Goal: Transaction & Acquisition: Purchase product/service

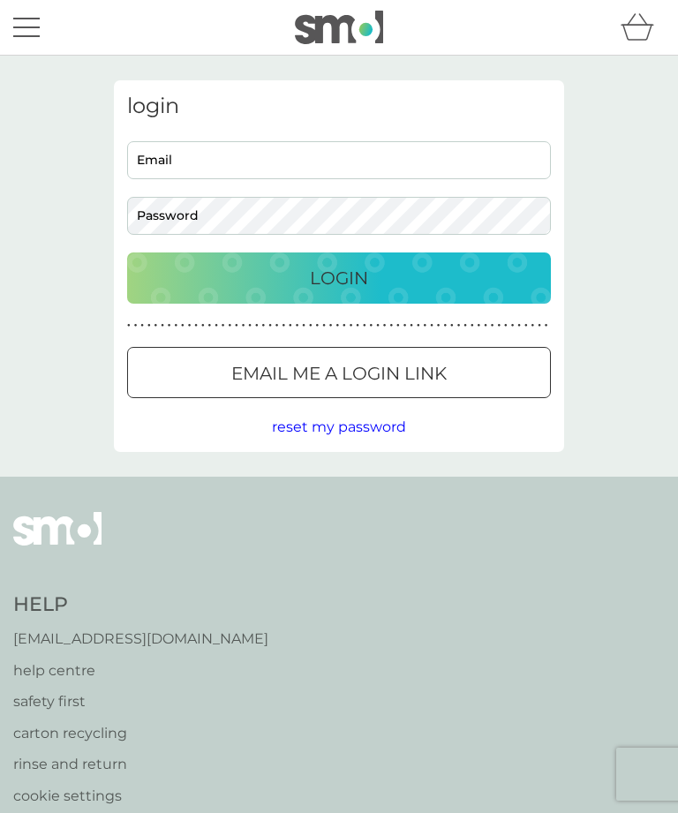
click at [437, 155] on input "Email" at bounding box center [339, 160] width 424 height 38
type input "sg.rhodes@btinternet.com"
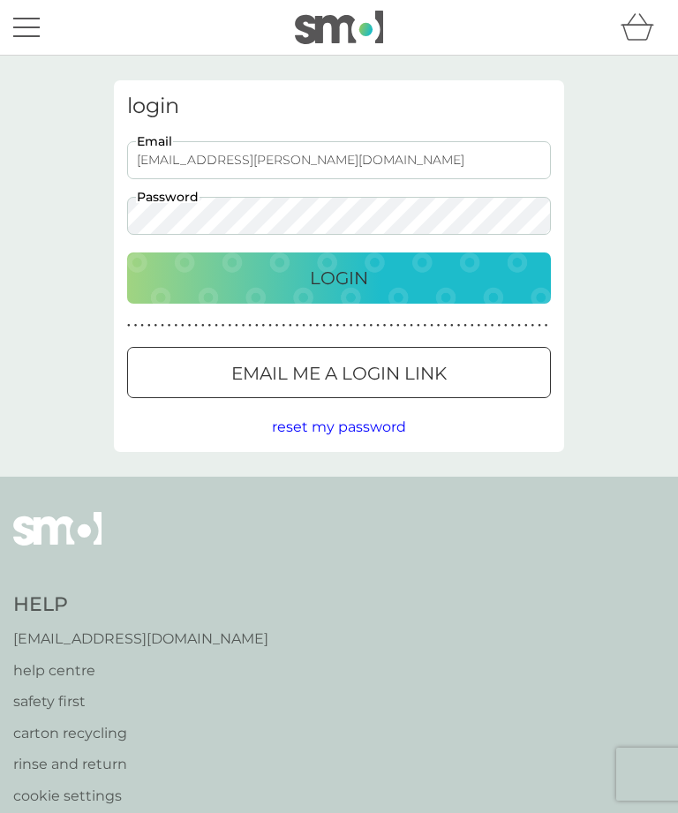
click at [339, 277] on button "Login" at bounding box center [339, 277] width 424 height 51
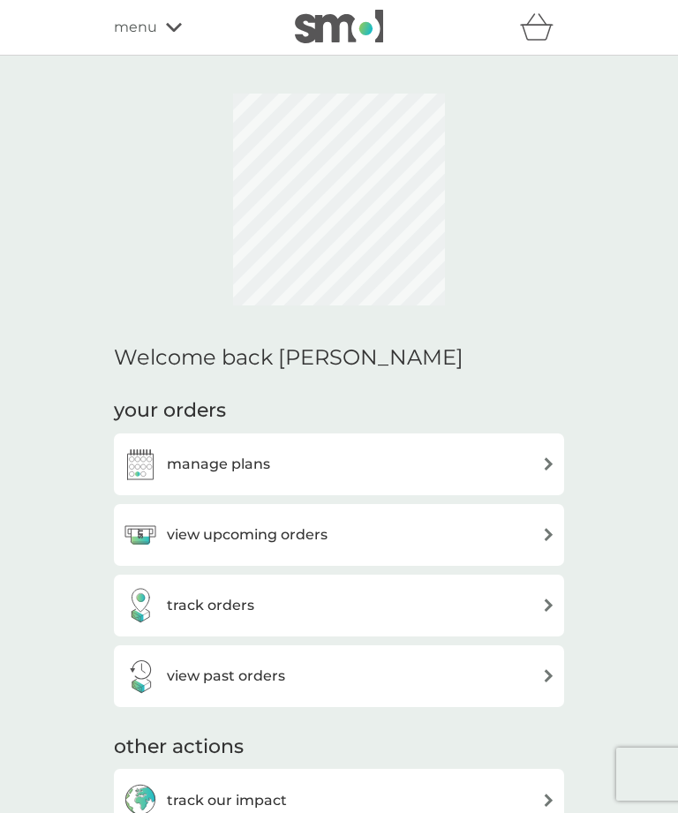
click at [538, 535] on div "view upcoming orders" at bounding box center [339, 534] width 433 height 35
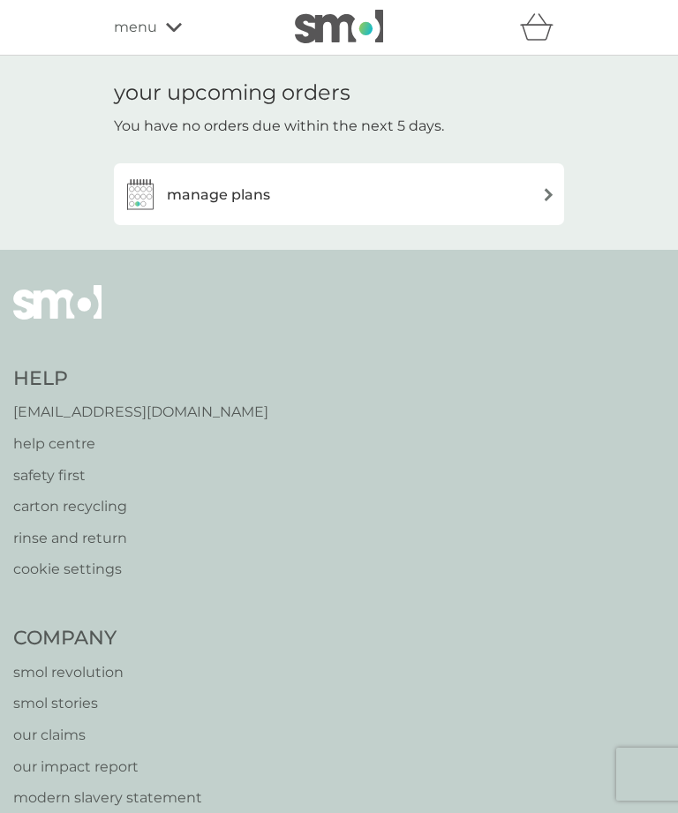
click at [531, 194] on div "manage plans" at bounding box center [339, 194] width 433 height 35
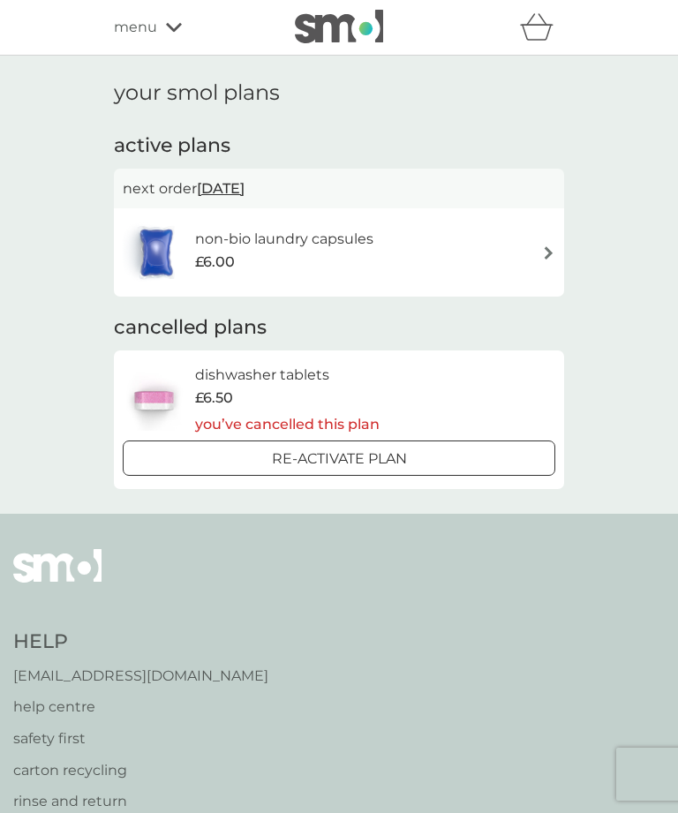
click at [167, 21] on div "menu" at bounding box center [189, 27] width 150 height 23
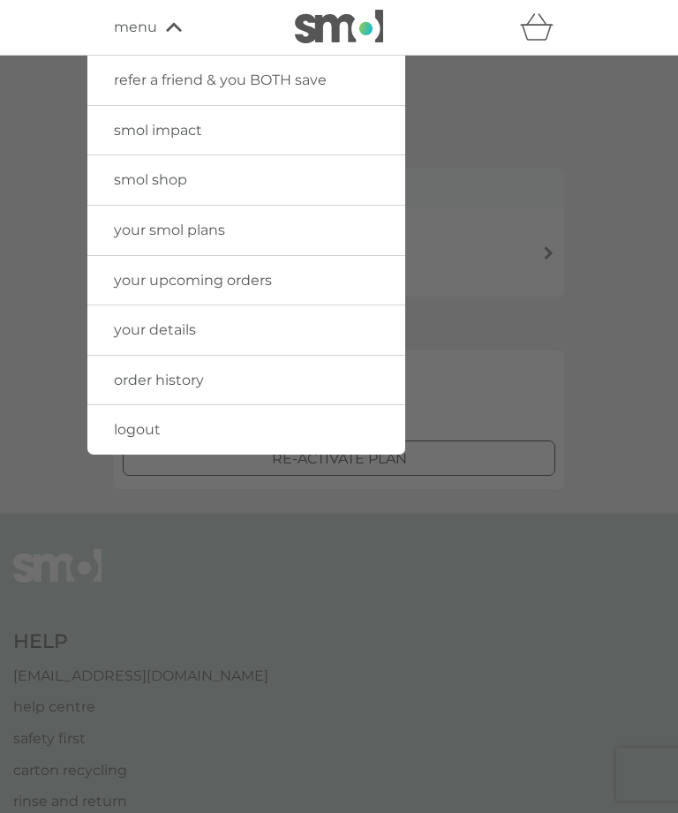
click at [227, 229] on link "your smol plans" at bounding box center [246, 230] width 318 height 49
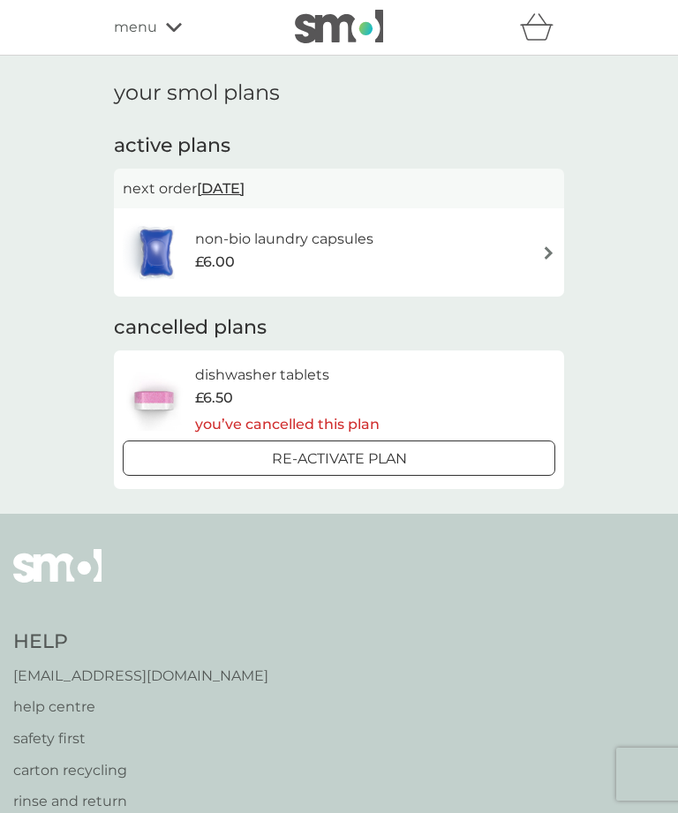
click at [547, 249] on img at bounding box center [548, 252] width 13 height 13
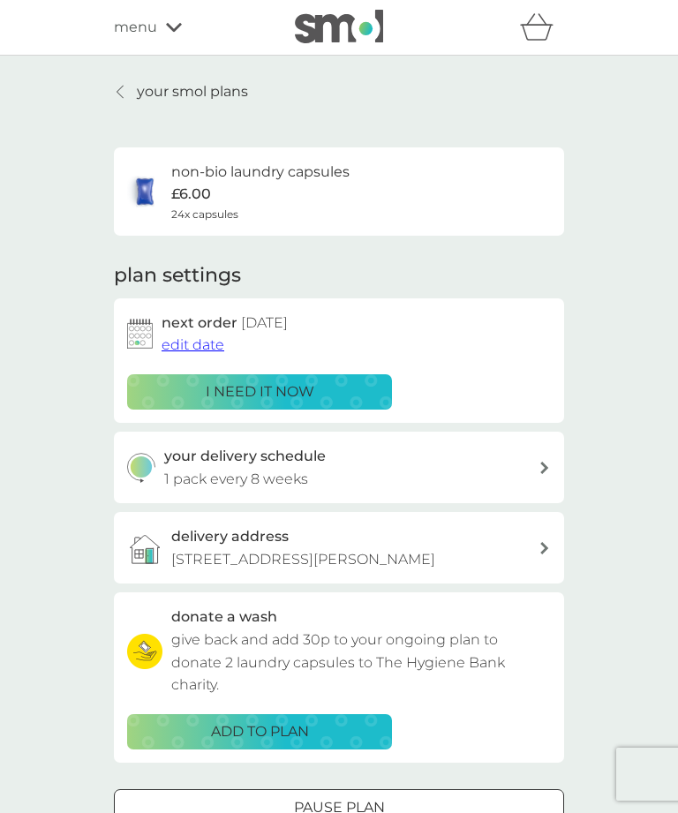
click at [323, 388] on div "i need it now" at bounding box center [260, 392] width 242 height 23
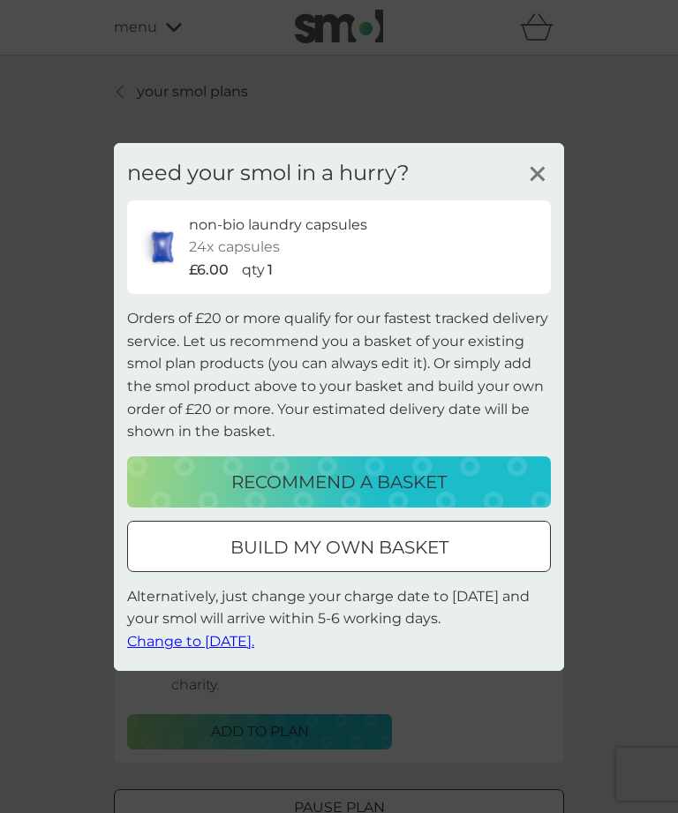
click at [392, 479] on p "recommend a basket" at bounding box center [338, 482] width 215 height 28
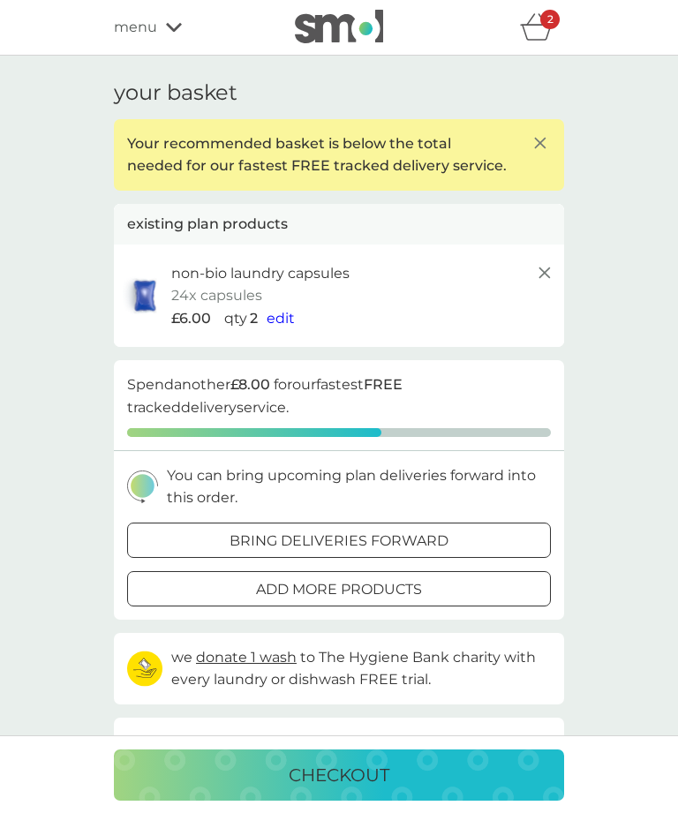
click at [536, 28] on icon "basket" at bounding box center [537, 26] width 34 height 27
click at [536, 29] on icon "basket" at bounding box center [537, 26] width 34 height 27
click at [273, 311] on span "edit" at bounding box center [281, 318] width 28 height 17
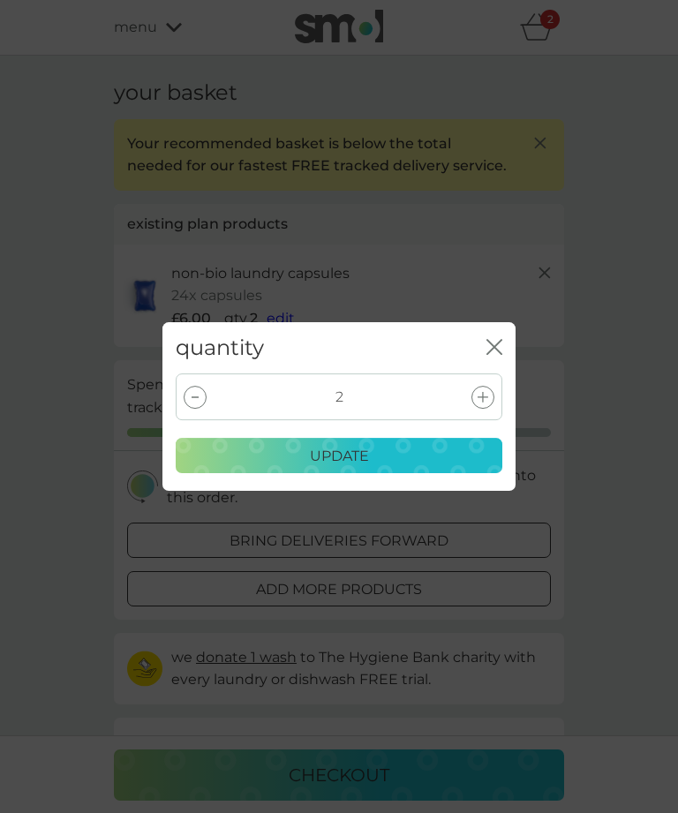
click at [482, 398] on icon at bounding box center [483, 397] width 11 height 11
click at [370, 450] on div "update" at bounding box center [339, 456] width 304 height 23
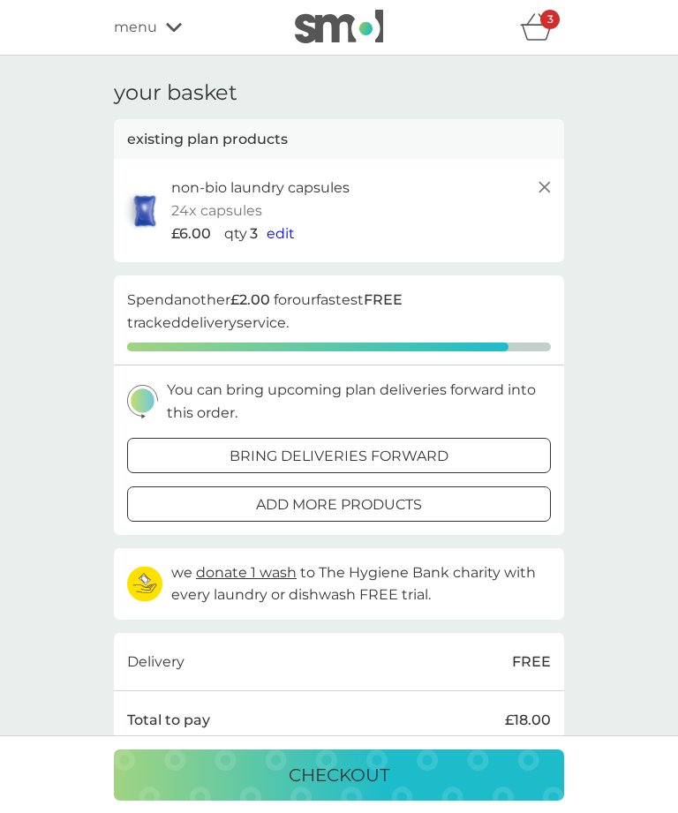
click at [372, 777] on p "checkout" at bounding box center [339, 775] width 101 height 28
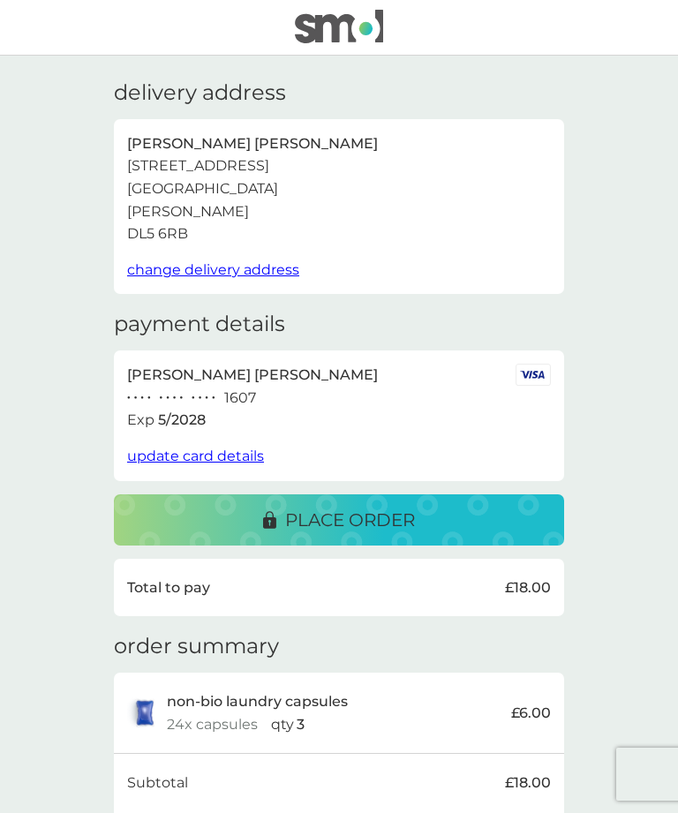
click at [215, 448] on span "update card details" at bounding box center [195, 456] width 137 height 17
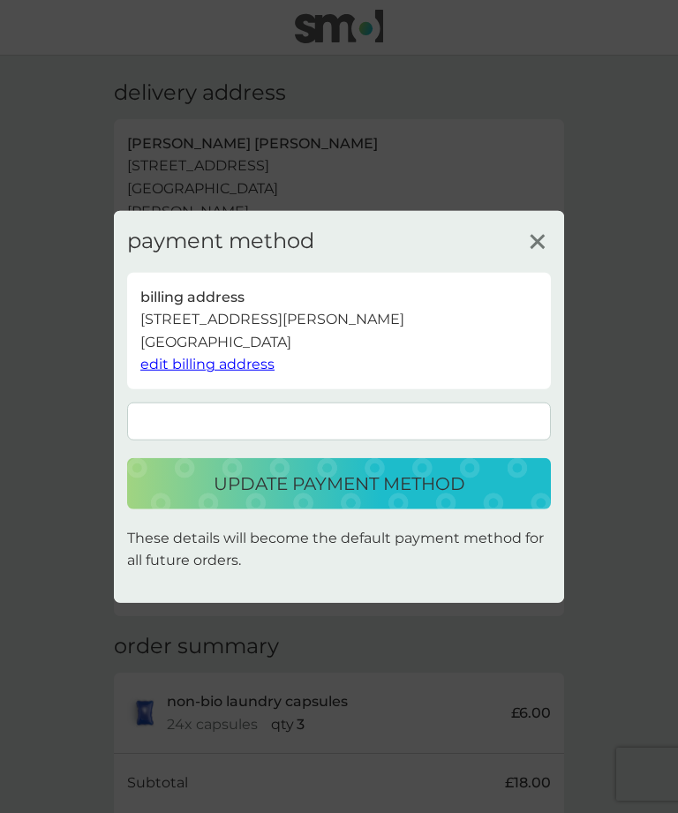
click at [394, 498] on p "update payment method" at bounding box center [340, 484] width 252 height 28
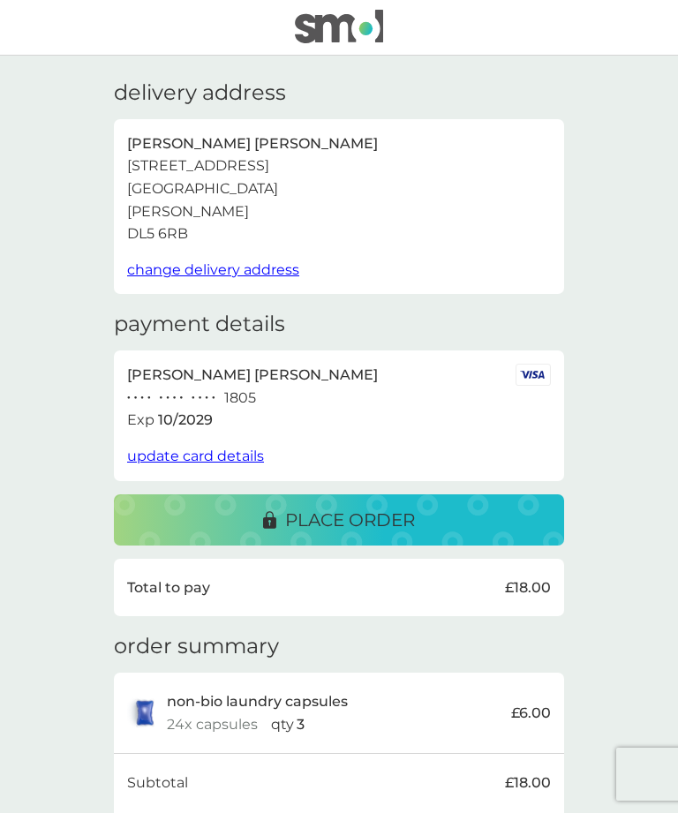
click at [364, 509] on p "place order" at bounding box center [350, 520] width 130 height 28
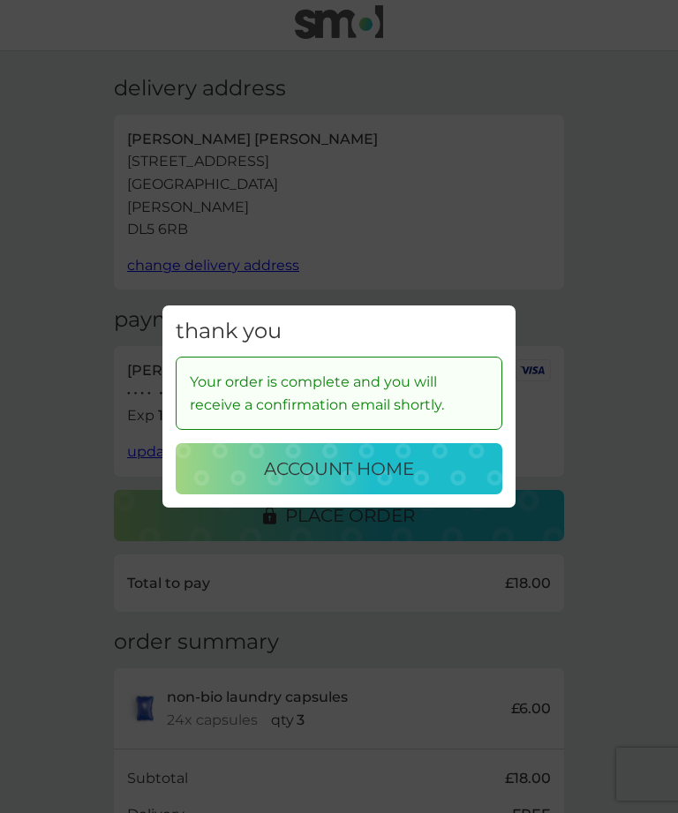
scroll to position [1, 0]
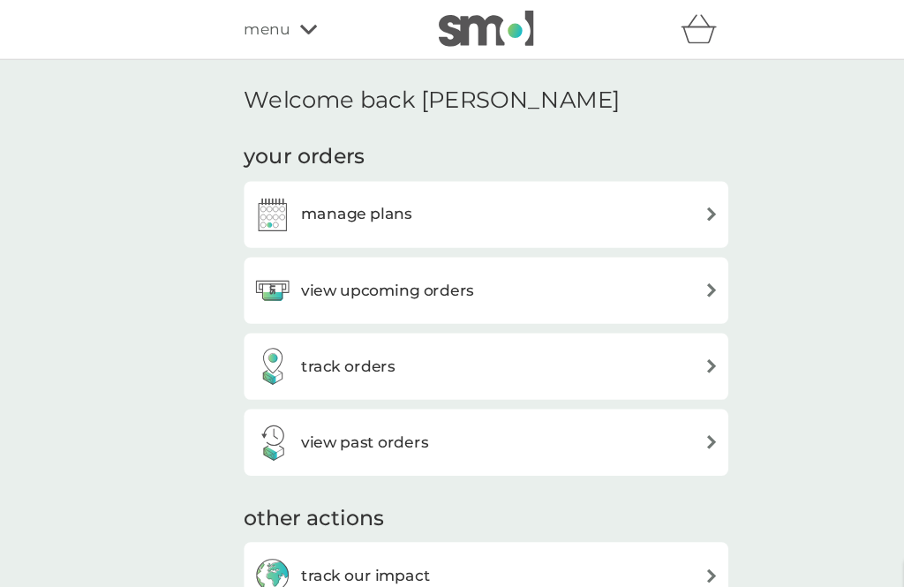
scroll to position [332, 0]
